Goal: Share content: Share content

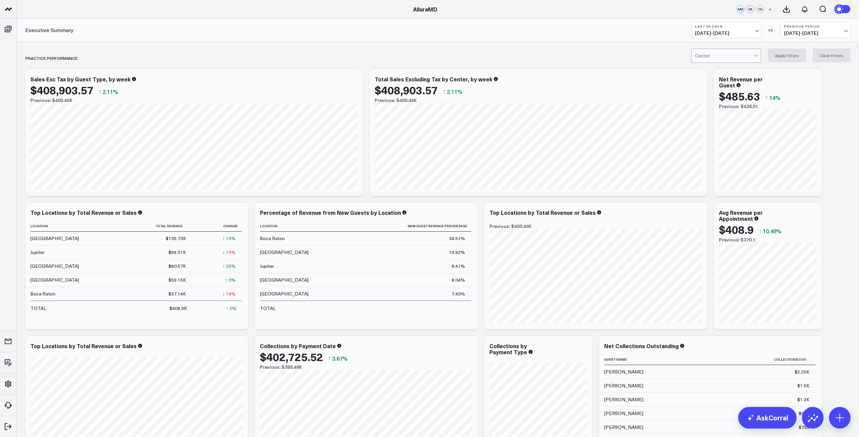
click at [742, 33] on span "[DATE] - [DATE]" at bounding box center [726, 32] width 63 height 5
click at [707, 177] on link "MTD" at bounding box center [726, 176] width 70 height 13
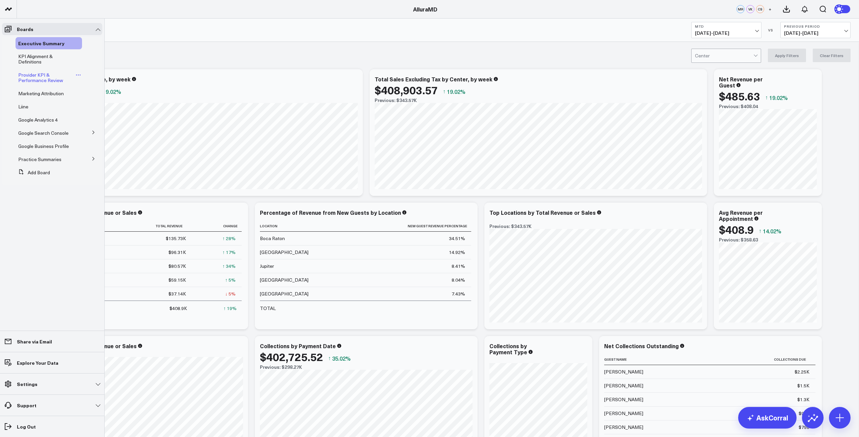
click at [28, 80] on span "Provider KPI & Performance Review" at bounding box center [40, 78] width 45 height 12
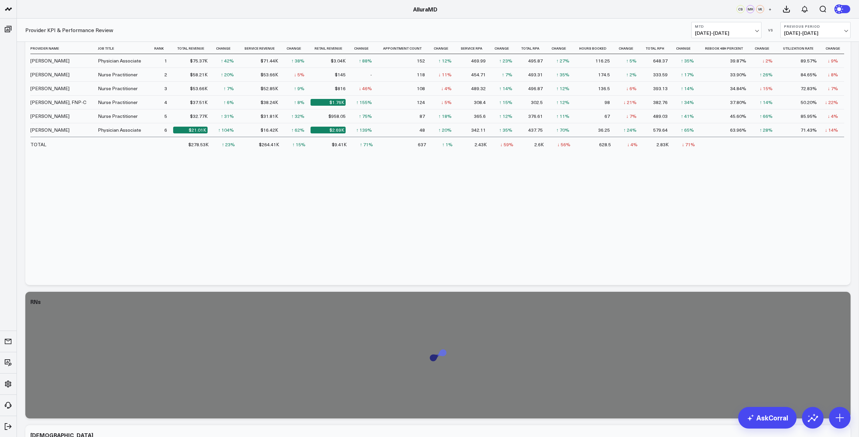
scroll to position [186, 0]
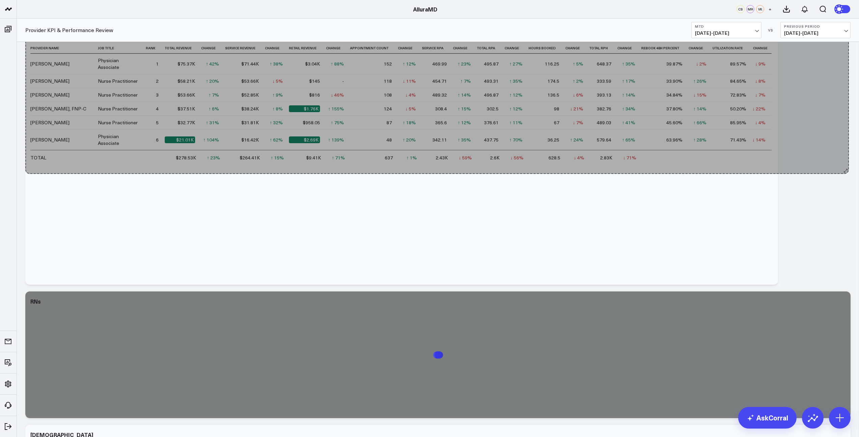
drag, startPoint x: 848, startPoint y: 281, endPoint x: 846, endPoint y: 170, distance: 110.7
click at [846, 170] on div "Modify via AI Copy link to widget Ask support Remove Create linked copy Executi…" at bounding box center [438, 421] width 832 height 1066
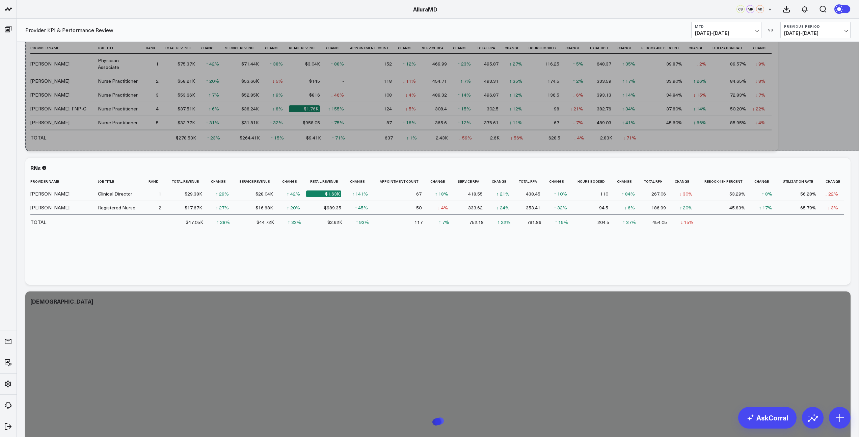
drag, startPoint x: 762, startPoint y: 281, endPoint x: 863, endPoint y: 125, distance: 187.1
click at [858, 125] on html "AlluraMD AlluraMD CS MR VK + Provider KPI & Performance Review MTD [DATE] - [DA…" at bounding box center [429, 337] width 859 height 1047
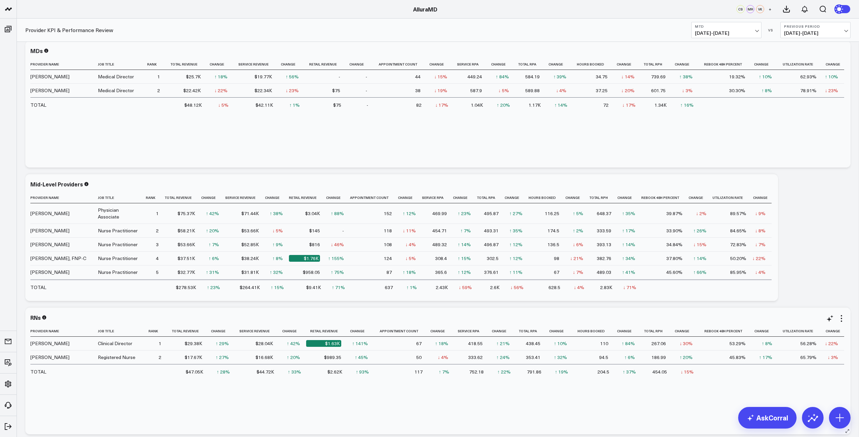
scroll to position [0, 0]
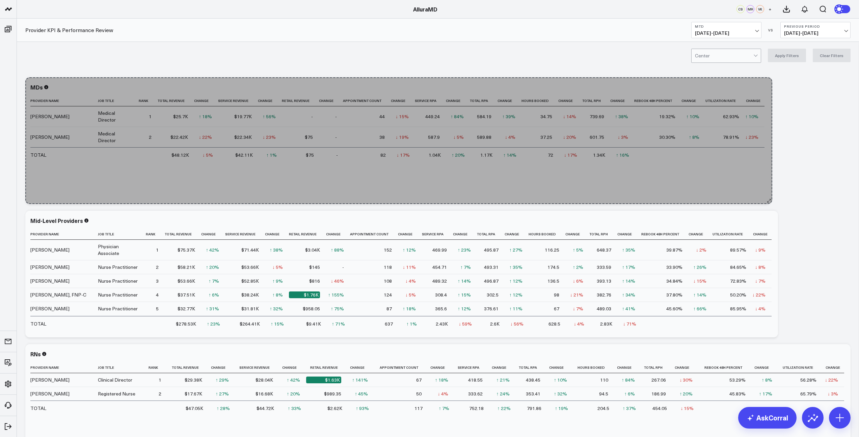
drag, startPoint x: 846, startPoint y: 201, endPoint x: 769, endPoint y: 132, distance: 103.0
drag, startPoint x: 757, startPoint y: 201, endPoint x: 768, endPoint y: 202, distance: 10.9
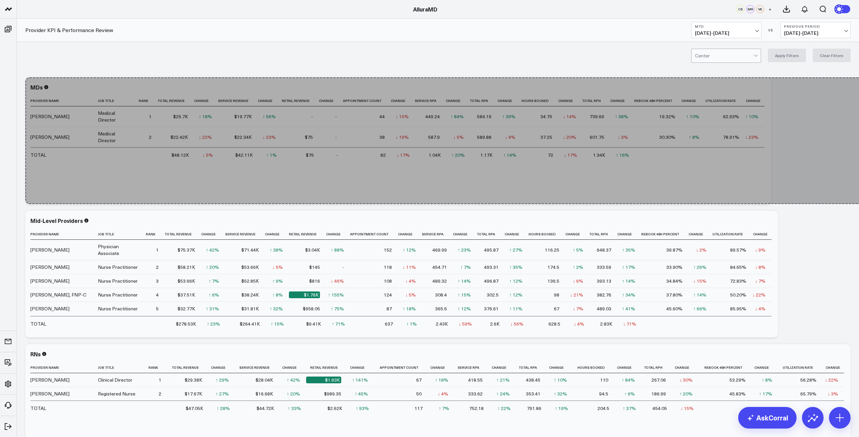
drag, startPoint x: 755, startPoint y: 201, endPoint x: 863, endPoint y: 60, distance: 177.9
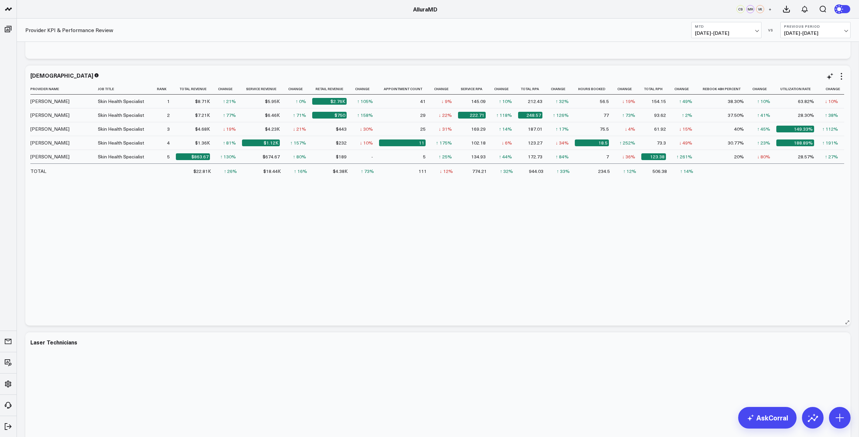
scroll to position [611, 0]
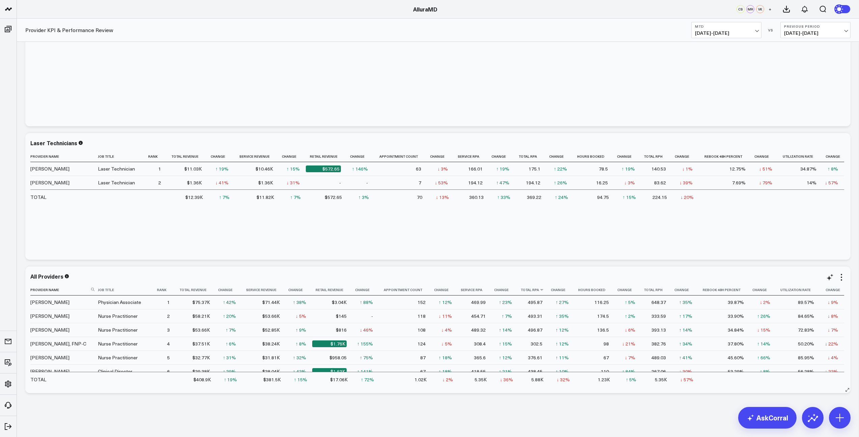
click at [537, 293] on th "Total Rpa" at bounding box center [533, 289] width 30 height 11
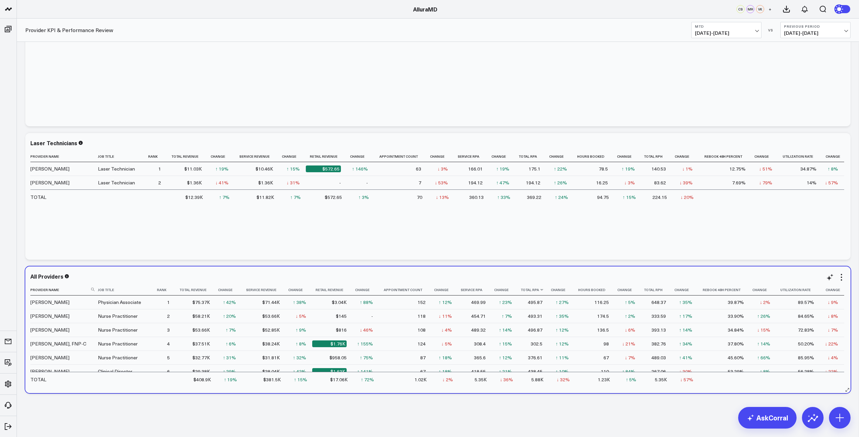
click at [539, 292] on th "Total Rpa" at bounding box center [533, 289] width 30 height 11
click at [530, 293] on th "Total Rpa" at bounding box center [533, 289] width 30 height 11
click at [600, 294] on th "Hours Booked" at bounding box center [595, 289] width 40 height 11
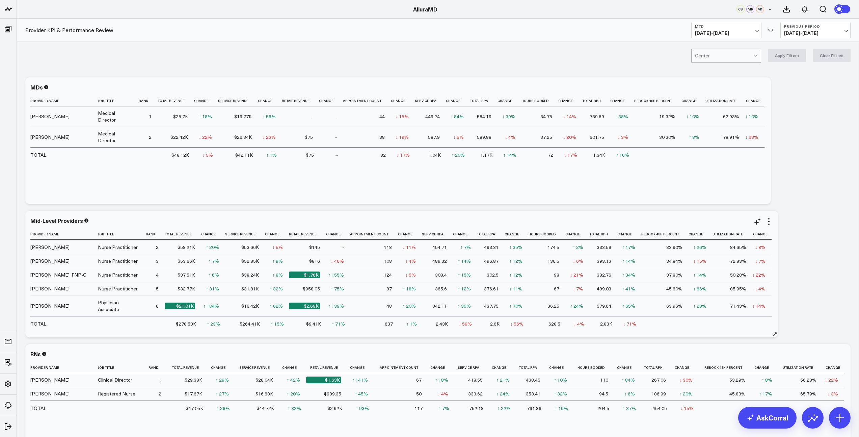
scroll to position [8, 0]
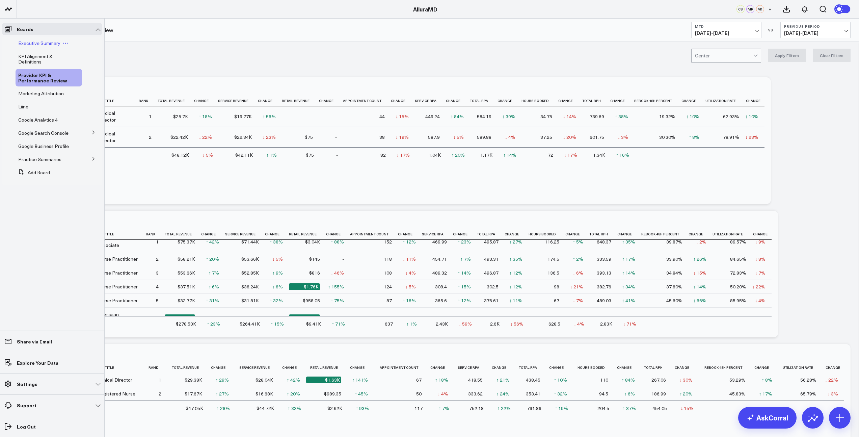
click at [45, 44] on span "Executive Summary" at bounding box center [39, 43] width 42 height 6
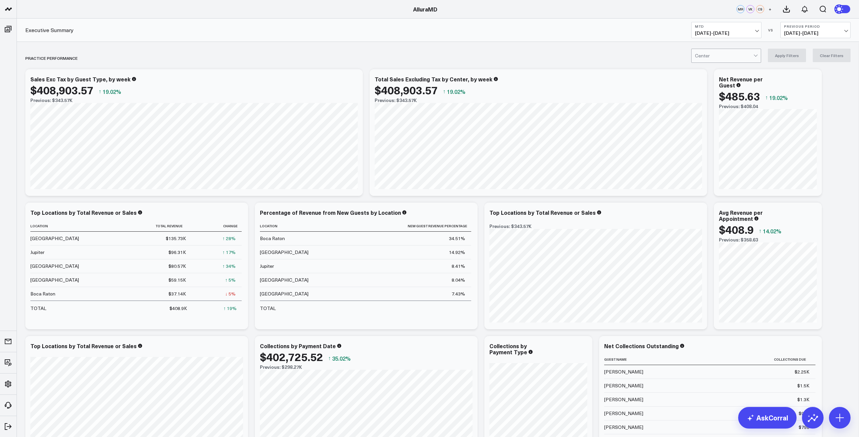
click at [755, 31] on span "[DATE] - [DATE]" at bounding box center [726, 32] width 63 height 5
click at [715, 44] on link "[DATE]" at bounding box center [726, 44] width 70 height 13
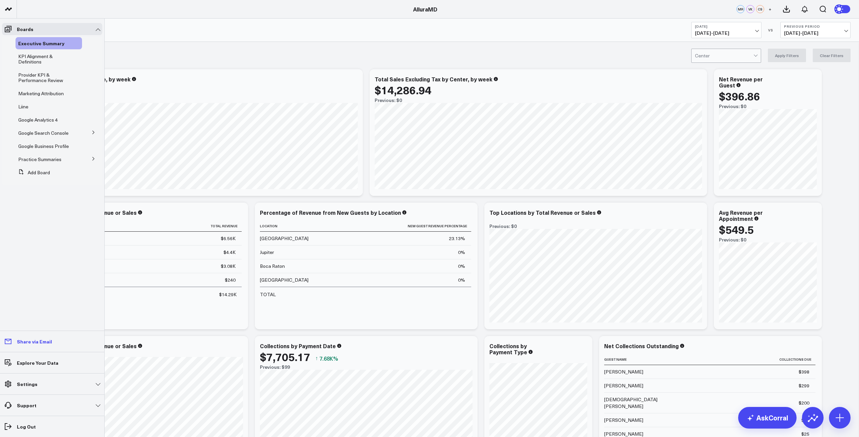
click at [26, 341] on p "Share via Email" at bounding box center [34, 340] width 35 height 5
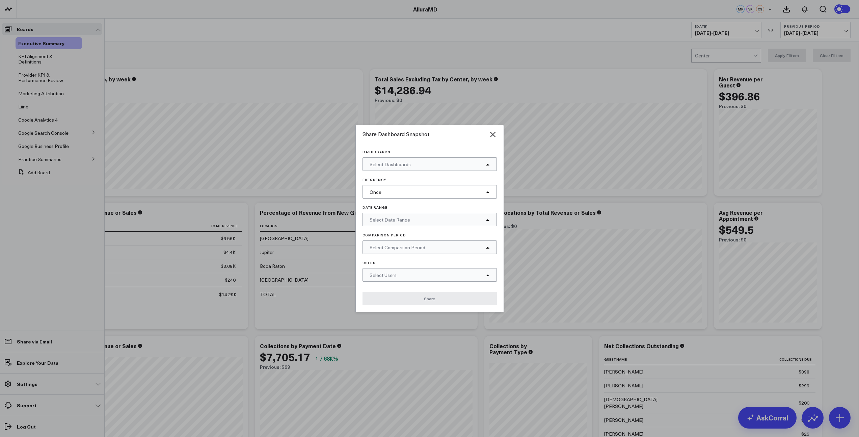
click at [379, 164] on span "Select Dashboards" at bounding box center [389, 164] width 41 height 6
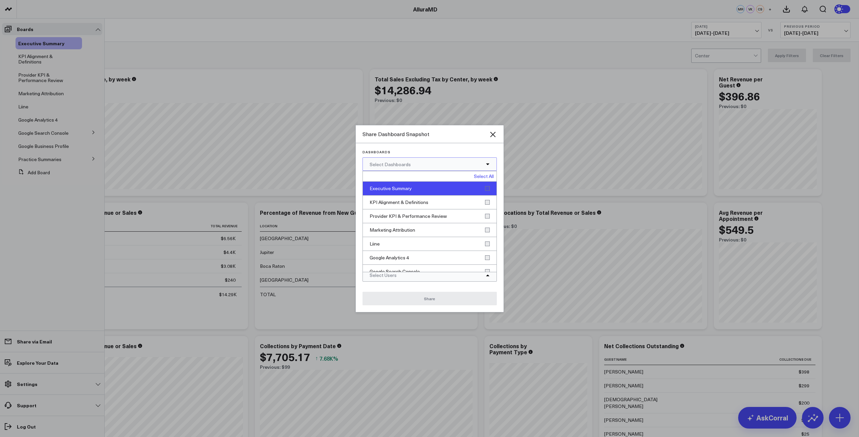
click at [396, 187] on div "Executive Summary" at bounding box center [430, 189] width 134 height 14
click at [413, 154] on p "Dashboards" at bounding box center [429, 152] width 134 height 4
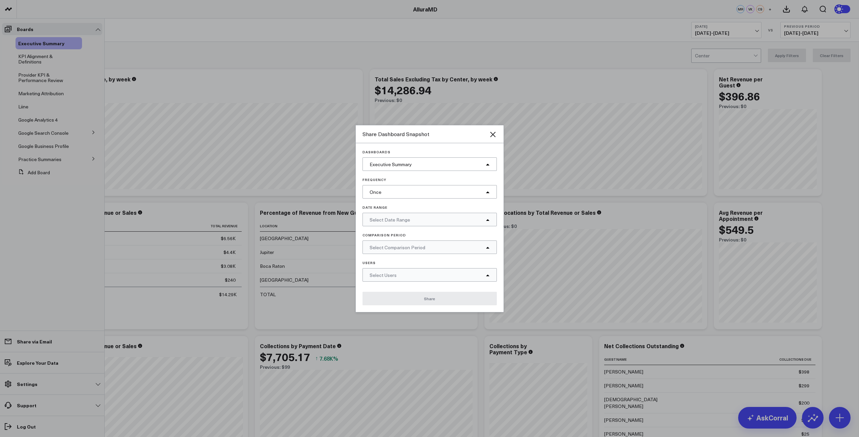
click at [401, 194] on div "Once" at bounding box center [429, 191] width 134 height 13
click at [400, 218] on div "Daily" at bounding box center [430, 220] width 134 height 14
click at [414, 221] on div "Select Date Range" at bounding box center [429, 219] width 134 height 13
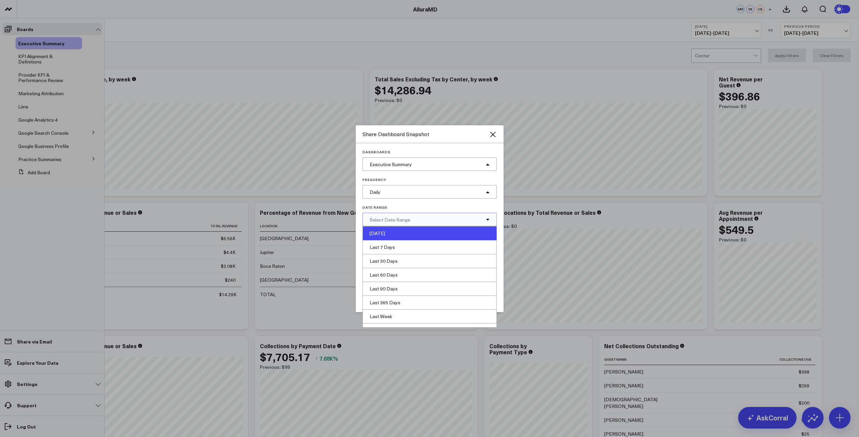
click at [414, 230] on div "[DATE]" at bounding box center [430, 233] width 134 height 14
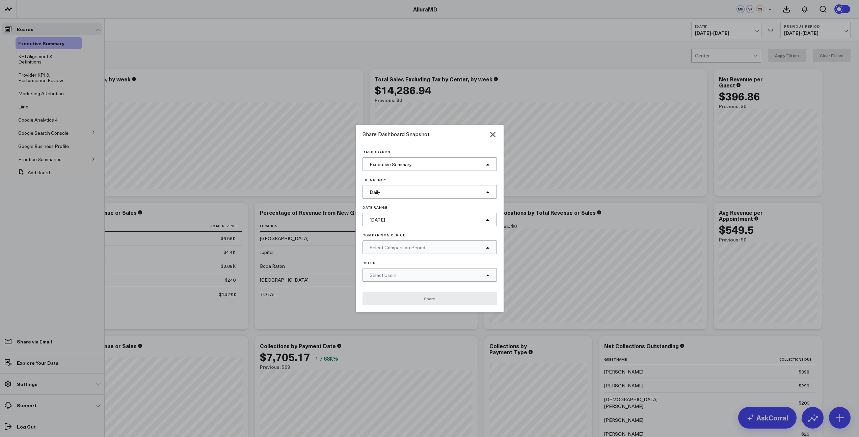
click at [416, 249] on span "Select Comparison Period" at bounding box center [397, 247] width 56 height 6
click at [417, 273] on div "MoM" at bounding box center [430, 275] width 134 height 14
click at [406, 278] on div "Select Users" at bounding box center [429, 274] width 134 height 13
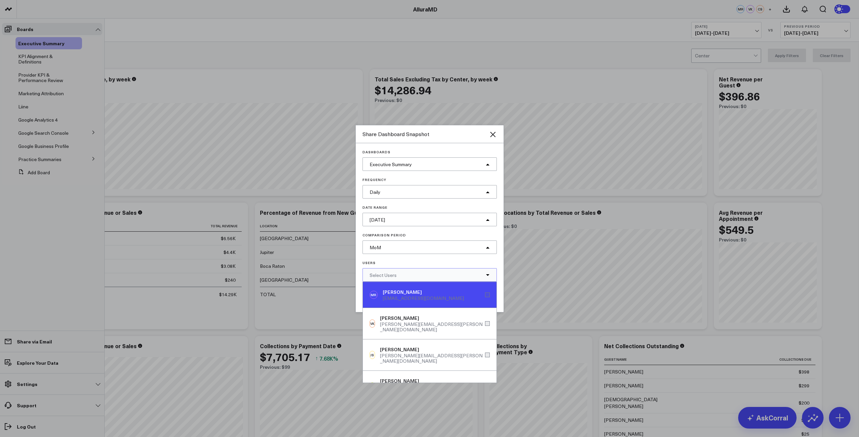
click at [424, 293] on div "[PERSON_NAME]" at bounding box center [423, 291] width 81 height 7
click at [415, 264] on div "Users [PERSON_NAME] MR [PERSON_NAME] [PERSON_NAME][EMAIL_ADDRESS][DOMAIN_NAME] …" at bounding box center [429, 270] width 134 height 21
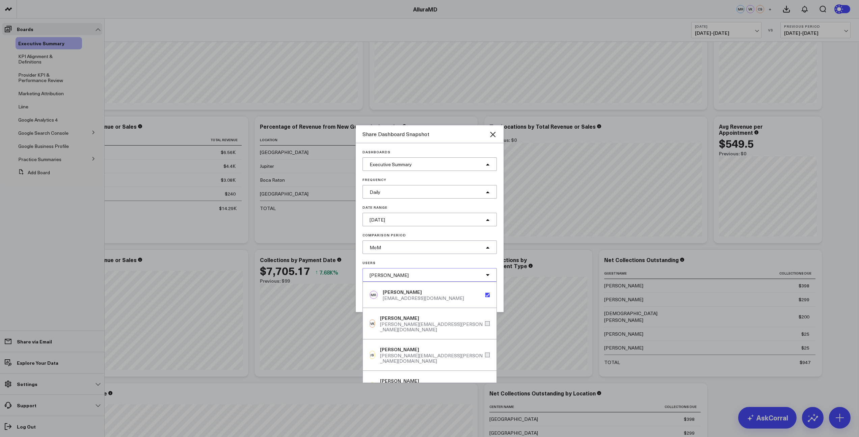
scroll to position [85, 0]
click at [419, 261] on p "Users" at bounding box center [429, 262] width 134 height 4
click at [486, 273] on icon at bounding box center [488, 275] width 4 height 4
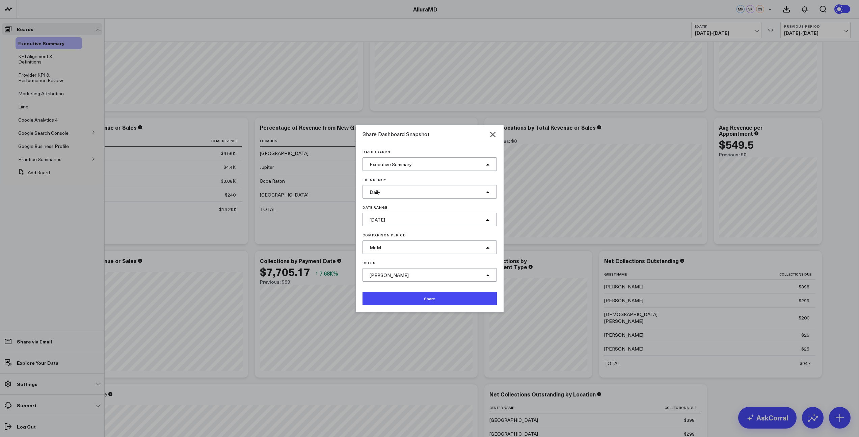
click at [438, 299] on button "Share" at bounding box center [429, 298] width 134 height 13
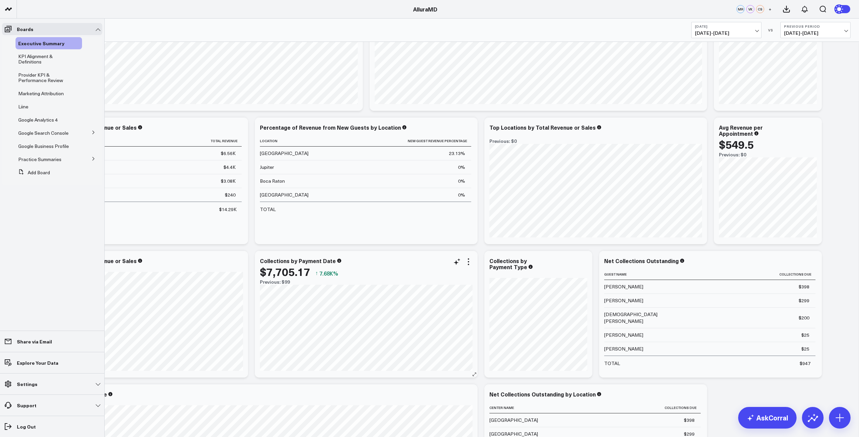
scroll to position [0, 0]
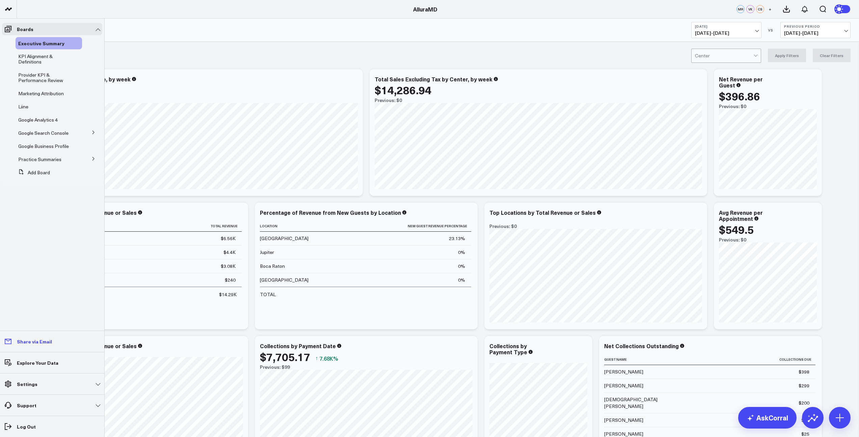
click at [52, 341] on link "Share via Email" at bounding box center [52, 341] width 100 height 12
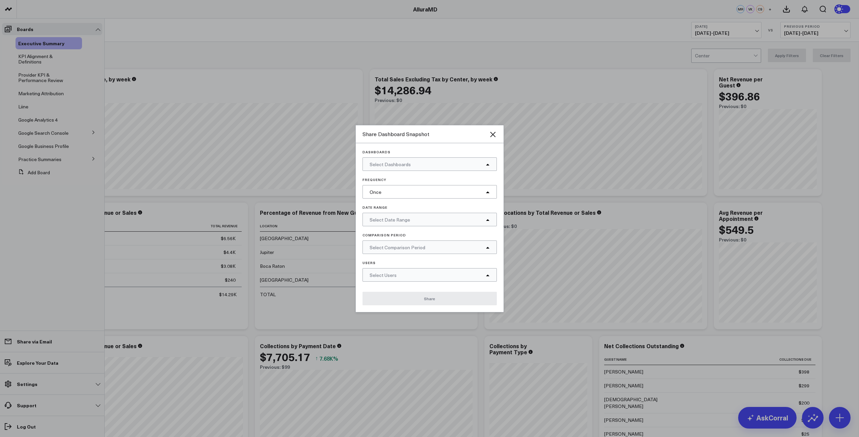
click at [418, 169] on div "Select Dashboards" at bounding box center [429, 163] width 134 height 13
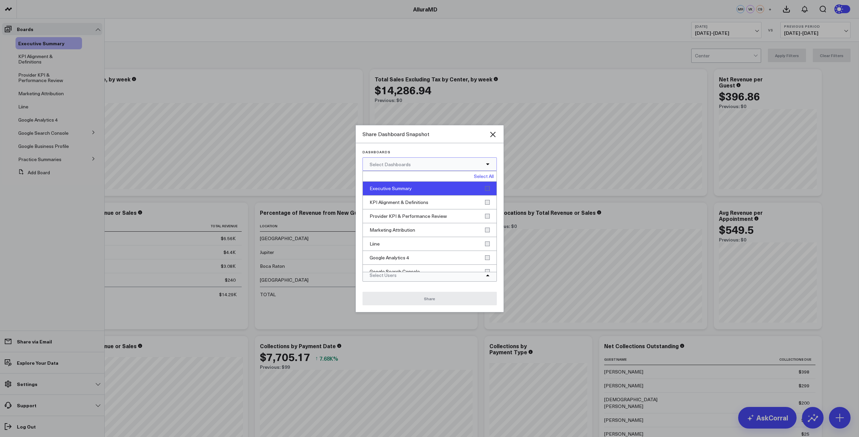
click at [416, 186] on div "Executive Summary" at bounding box center [430, 189] width 134 height 14
click at [483, 164] on div "Executive Summary" at bounding box center [429, 163] width 134 height 13
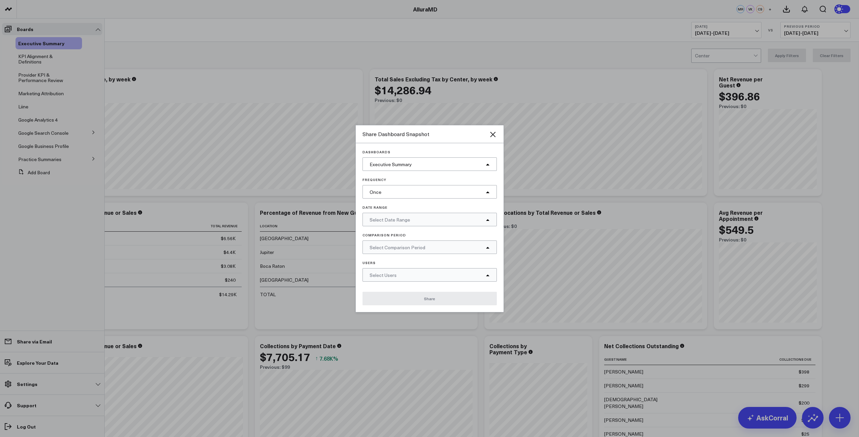
click at [422, 190] on div "Once" at bounding box center [429, 191] width 134 height 13
click at [409, 244] on div "Monthly" at bounding box center [430, 246] width 134 height 13
click at [420, 220] on div "Select Date Range" at bounding box center [429, 219] width 134 height 13
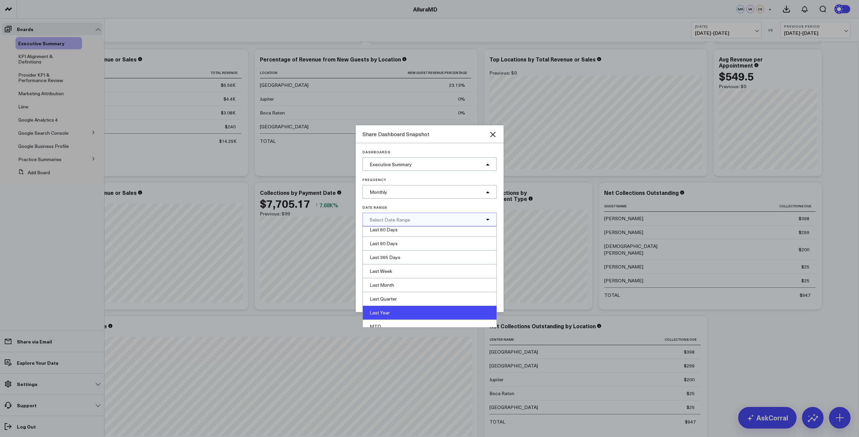
scroll to position [79, 0]
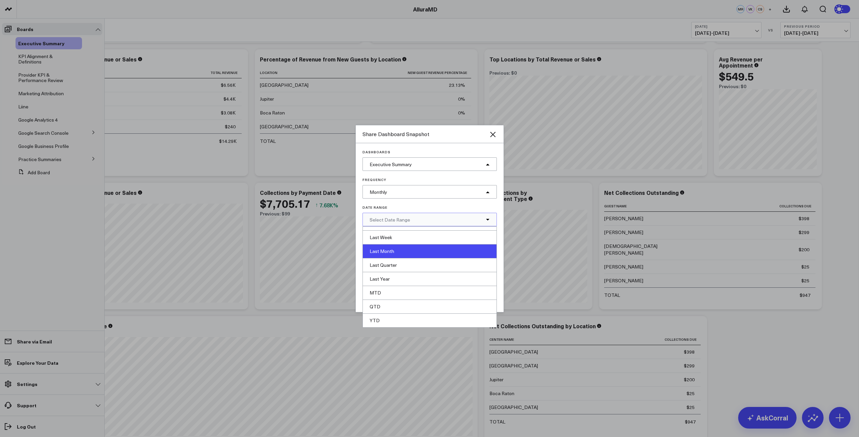
click at [409, 253] on div "Last Month" at bounding box center [430, 251] width 134 height 14
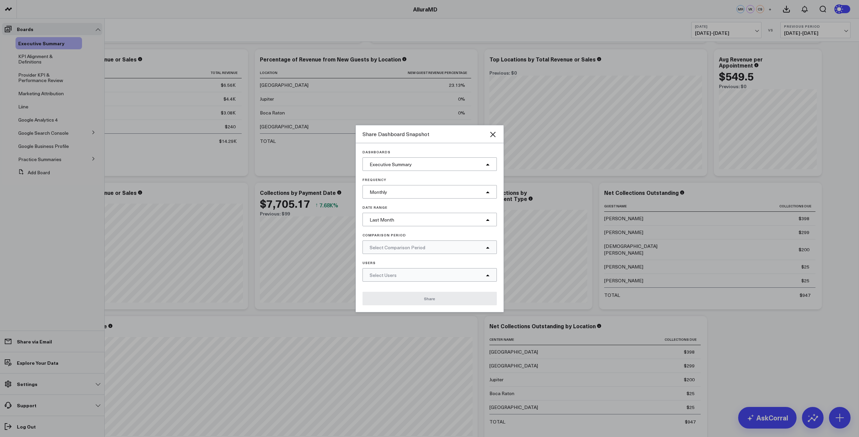
click at [411, 249] on span "Select Comparison Period" at bounding box center [397, 247] width 56 height 6
click at [406, 285] on div "YoY" at bounding box center [430, 288] width 134 height 13
click at [410, 275] on div "Select Users" at bounding box center [429, 274] width 134 height 13
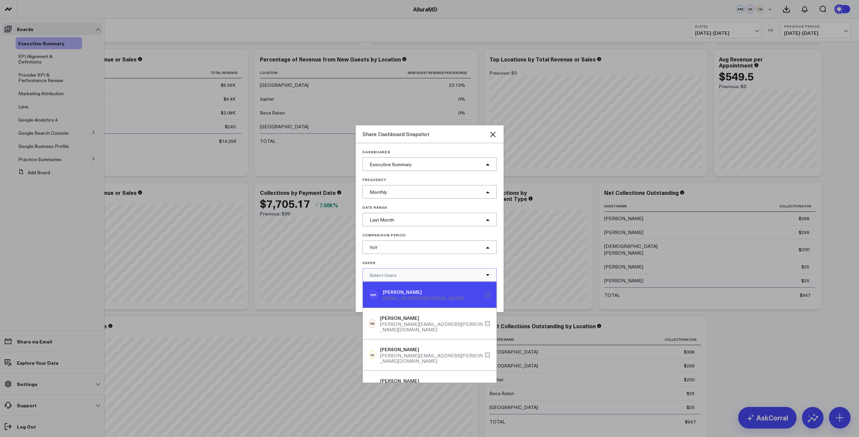
click at [415, 291] on div "[PERSON_NAME]" at bounding box center [423, 291] width 81 height 7
click at [412, 264] on p "Users" at bounding box center [429, 262] width 134 height 4
click at [485, 275] on div "[PERSON_NAME]" at bounding box center [429, 274] width 134 height 13
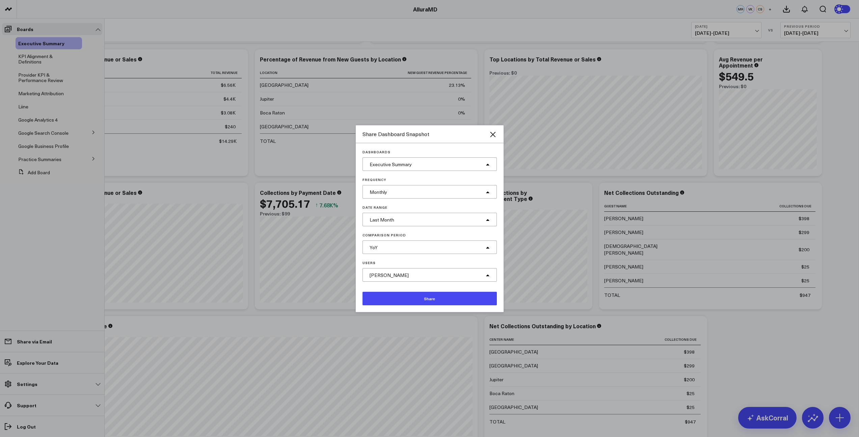
click at [435, 297] on button "Share" at bounding box center [429, 298] width 134 height 13
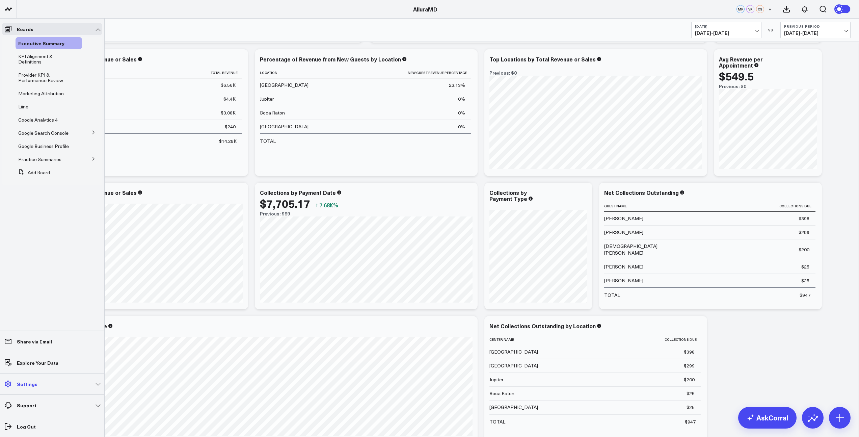
click at [40, 384] on link "Settings" at bounding box center [52, 384] width 100 height 12
